Goal: Navigation & Orientation: Find specific page/section

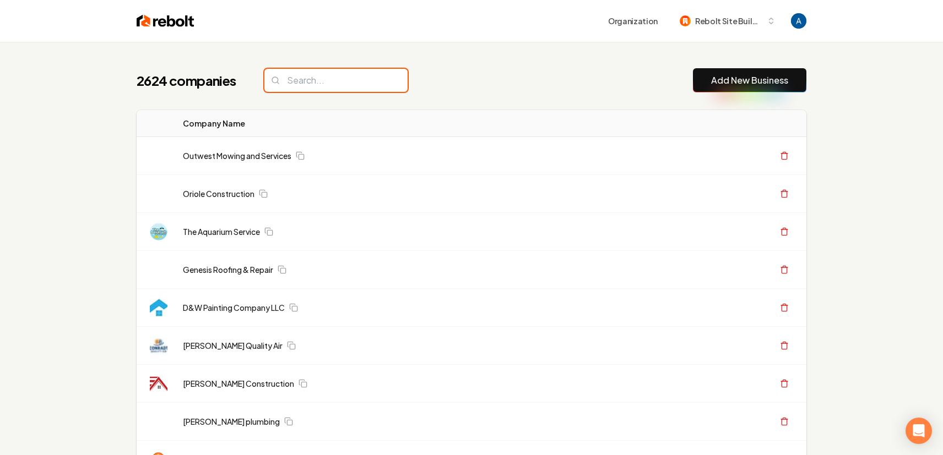
click at [346, 80] on input "search" at bounding box center [335, 80] width 143 height 23
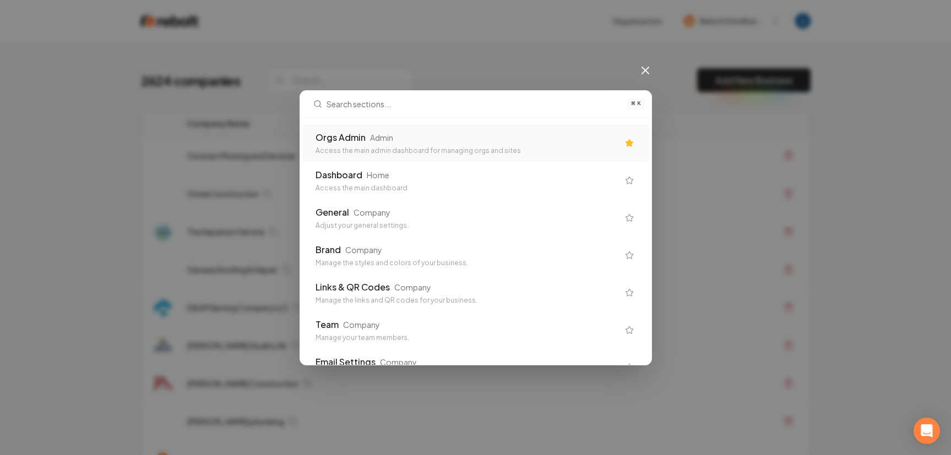
click at [380, 154] on div "Access the main admin dashboard for managing orgs and sites" at bounding box center [466, 150] width 303 height 9
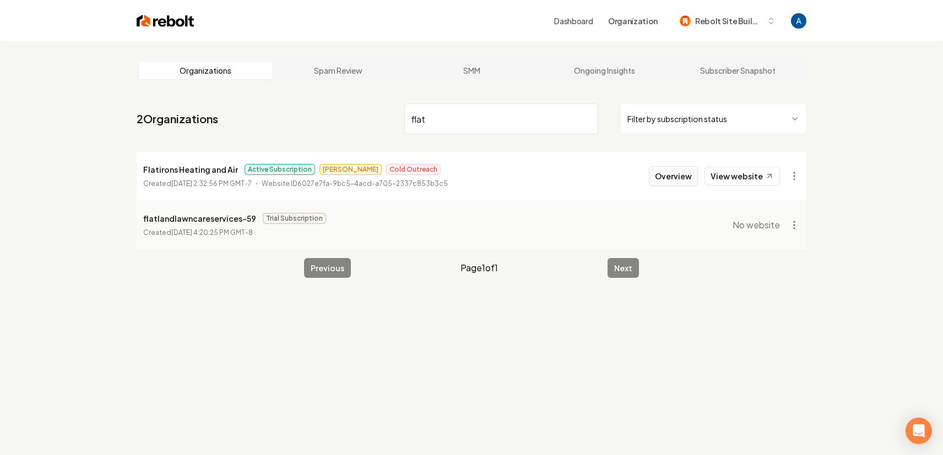
type input "flat"
click at [674, 182] on button "Overview" at bounding box center [673, 176] width 49 height 20
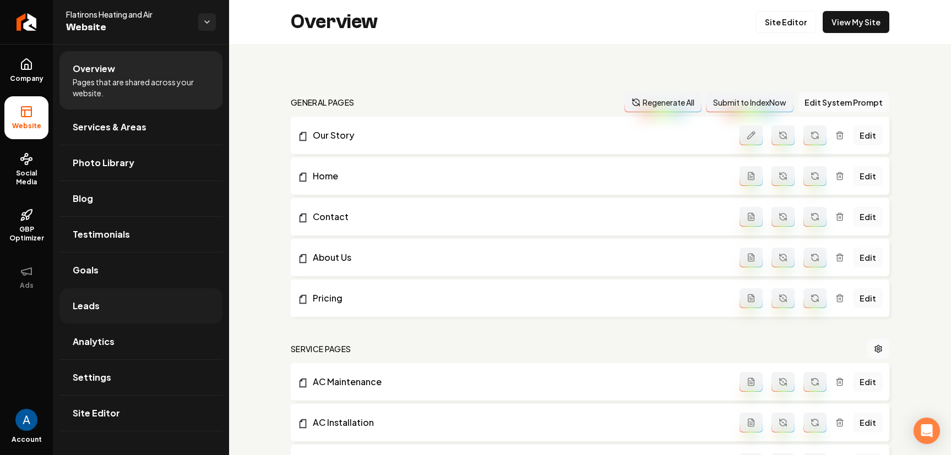
click at [94, 311] on span "Leads" at bounding box center [86, 306] width 27 height 13
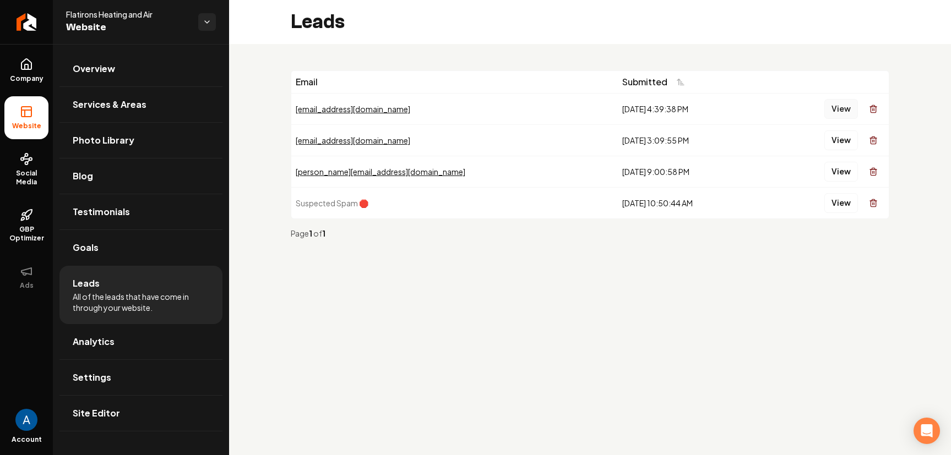
click at [848, 110] on button "View" at bounding box center [841, 109] width 34 height 20
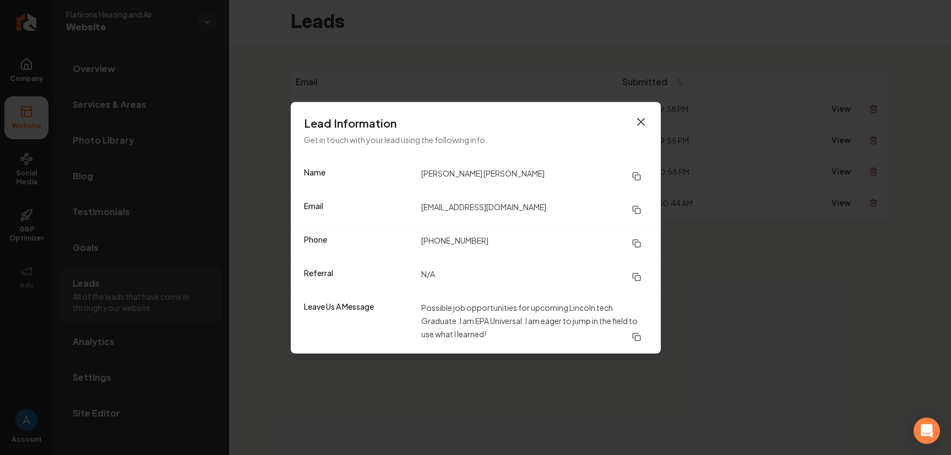
click at [644, 119] on icon "button" at bounding box center [640, 121] width 13 height 13
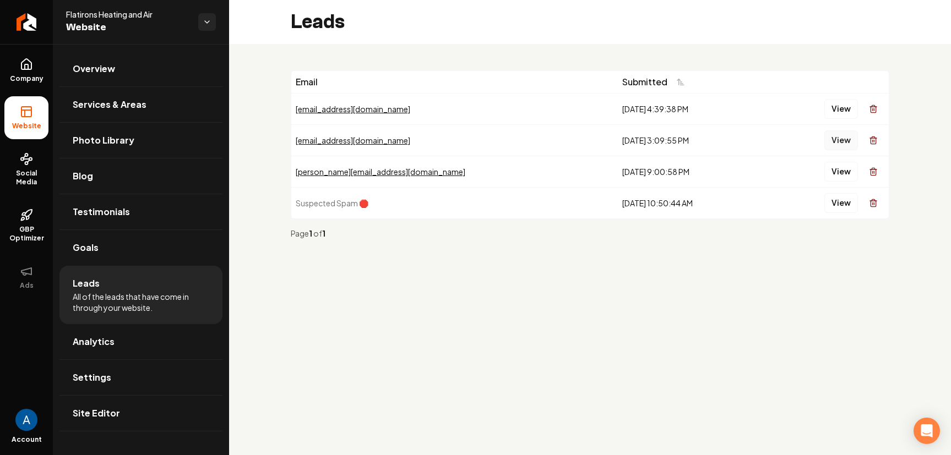
click at [847, 145] on button "View" at bounding box center [841, 140] width 34 height 20
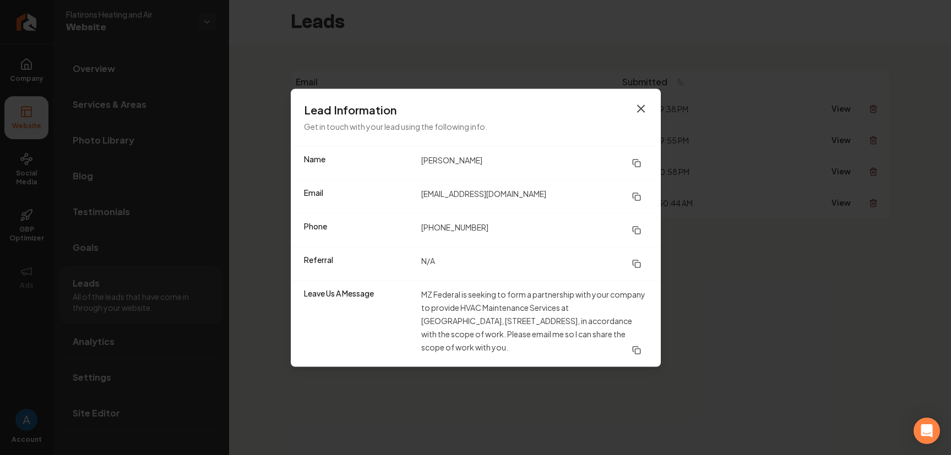
click at [644, 108] on icon "button" at bounding box center [640, 108] width 13 height 13
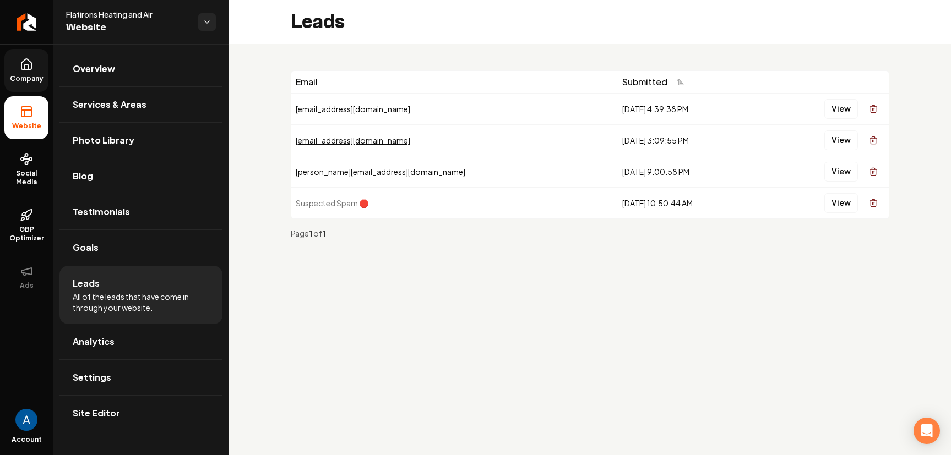
click at [23, 79] on span "Company" at bounding box center [27, 78] width 42 height 9
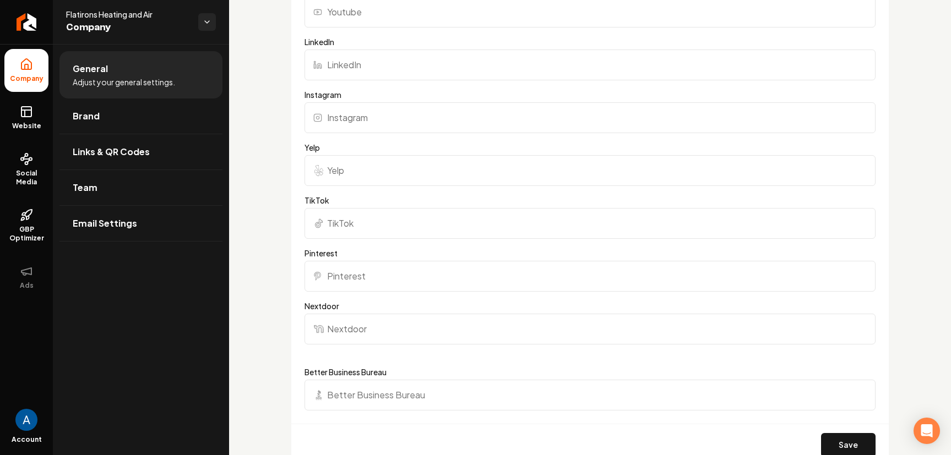
scroll to position [723, 0]
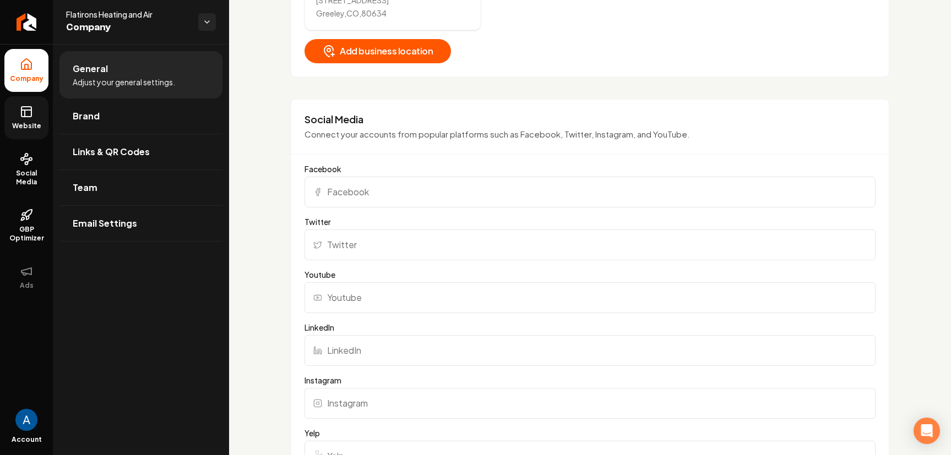
click at [26, 118] on link "Website" at bounding box center [26, 117] width 44 height 43
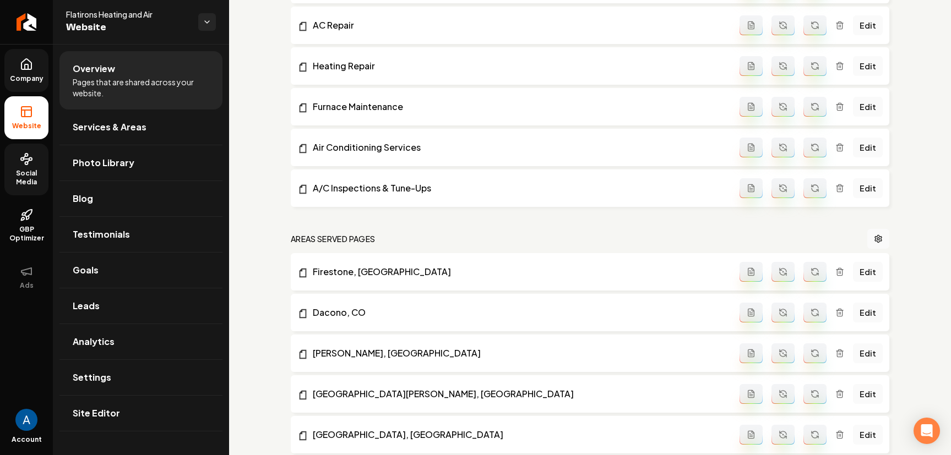
click at [30, 179] on span "Social Media" at bounding box center [26, 178] width 44 height 18
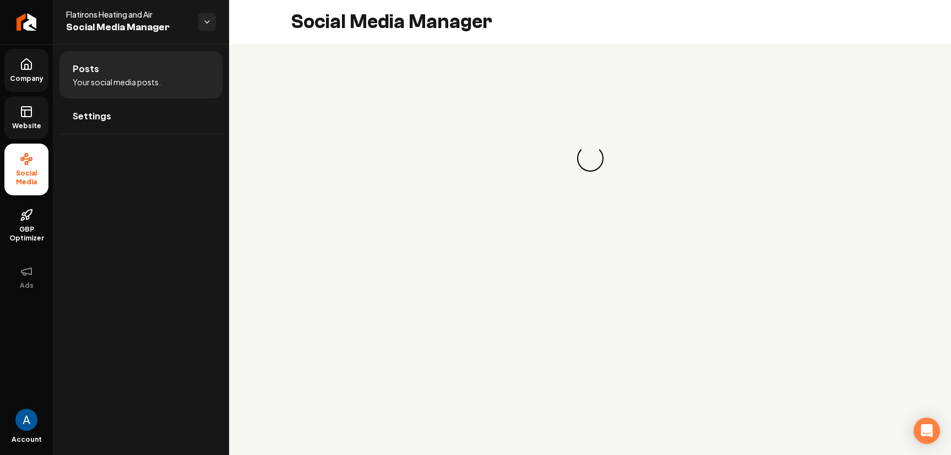
click at [36, 72] on link "Company" at bounding box center [26, 70] width 44 height 43
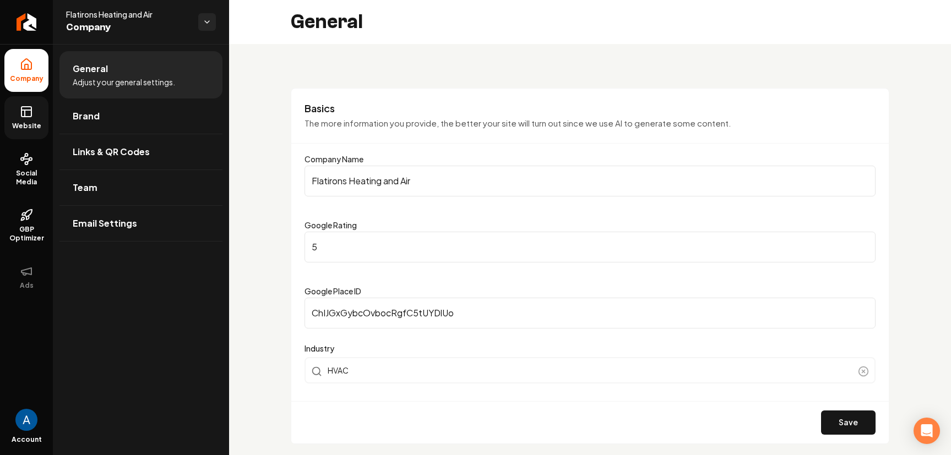
click at [17, 115] on link "Website" at bounding box center [26, 117] width 44 height 43
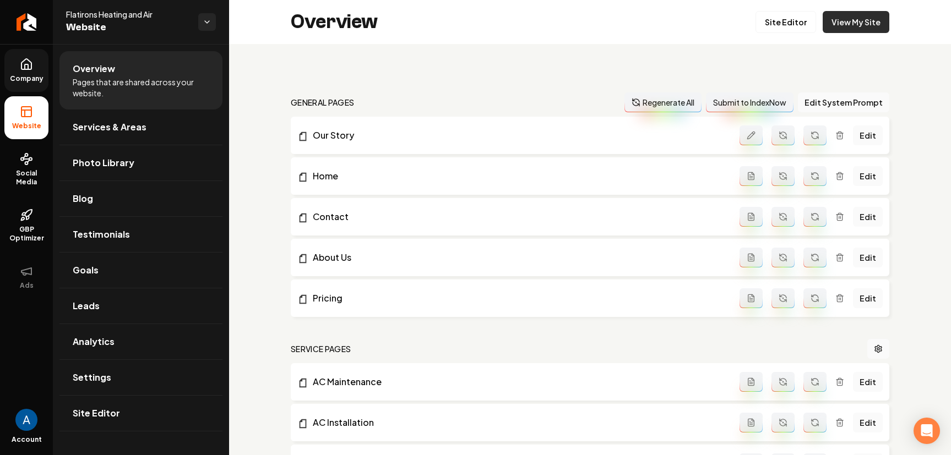
click at [862, 25] on link "View My Site" at bounding box center [856, 22] width 67 height 22
